Goal: Transaction & Acquisition: Purchase product/service

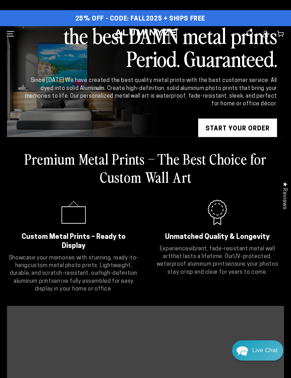
click at [256, 132] on link "START YOUR Order" at bounding box center [237, 129] width 79 height 21
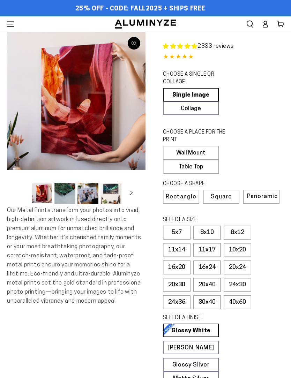
select select "**********"
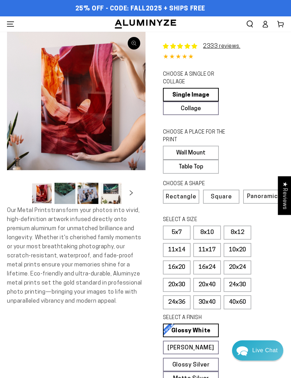
click at [207, 166] on label "Table Top" at bounding box center [191, 167] width 56 height 14
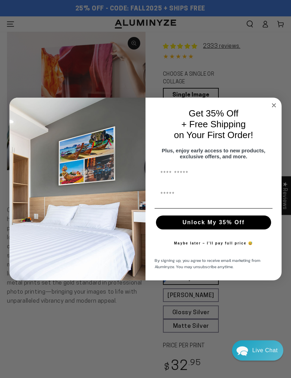
click at [275, 105] on circle "Close dialog" at bounding box center [274, 105] width 8 height 8
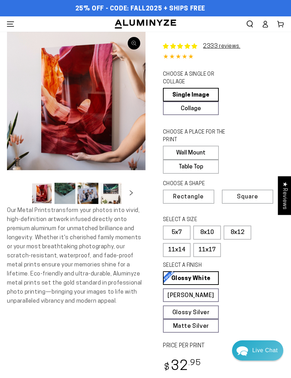
click at [175, 232] on label "5x7" at bounding box center [177, 233] width 28 height 14
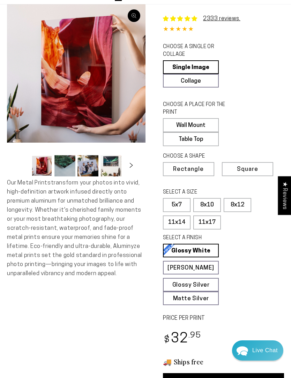
scroll to position [27, 0]
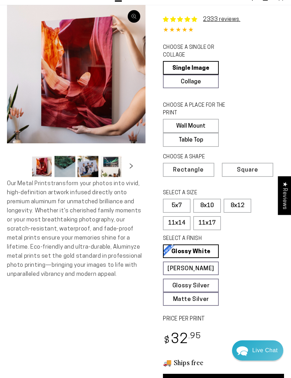
click at [257, 167] on span "Square" at bounding box center [247, 170] width 21 height 6
